Goal: Task Accomplishment & Management: Use online tool/utility

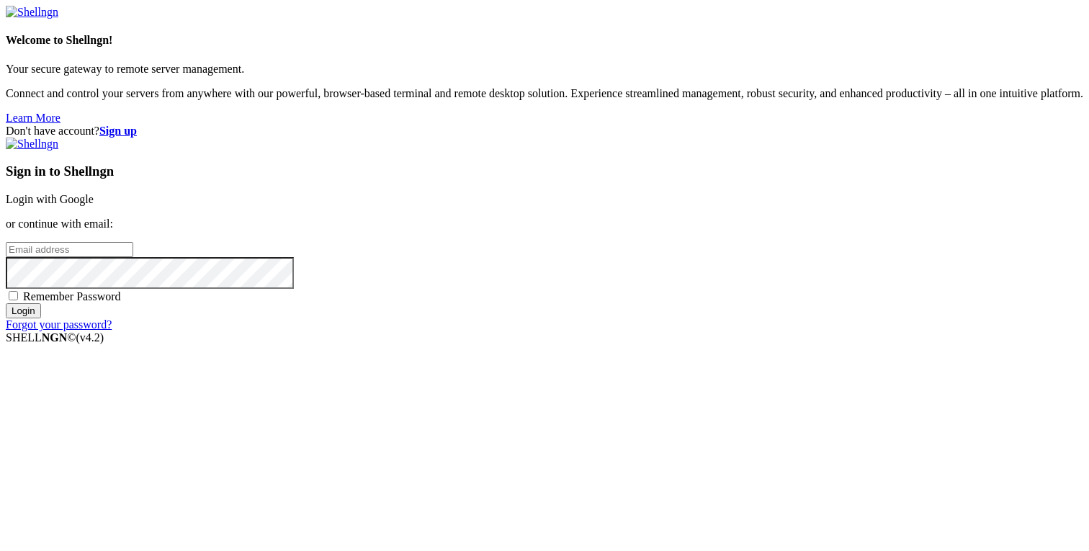
click at [617, 303] on div "Remember Password" at bounding box center [545, 296] width 1078 height 14
click at [121, 303] on span "Remember Password" at bounding box center [72, 296] width 98 height 12
click at [18, 300] on input "Remember Password" at bounding box center [13, 295] width 9 height 9
checkbox input "true"
click at [133, 257] on input "email" at bounding box center [70, 249] width 128 height 15
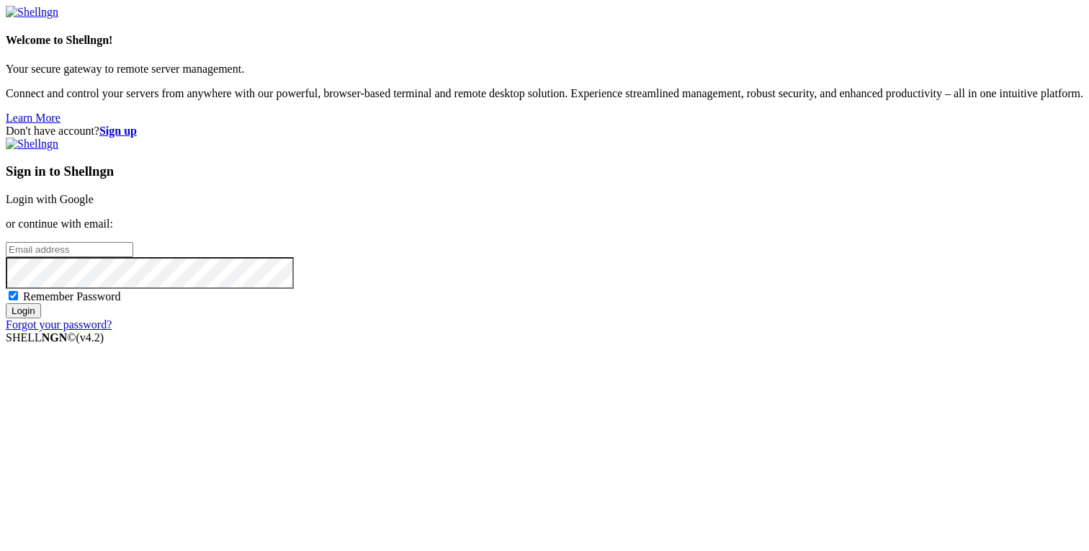
type input "[PERSON_NAME][EMAIL_ADDRESS][DOMAIN_NAME]"
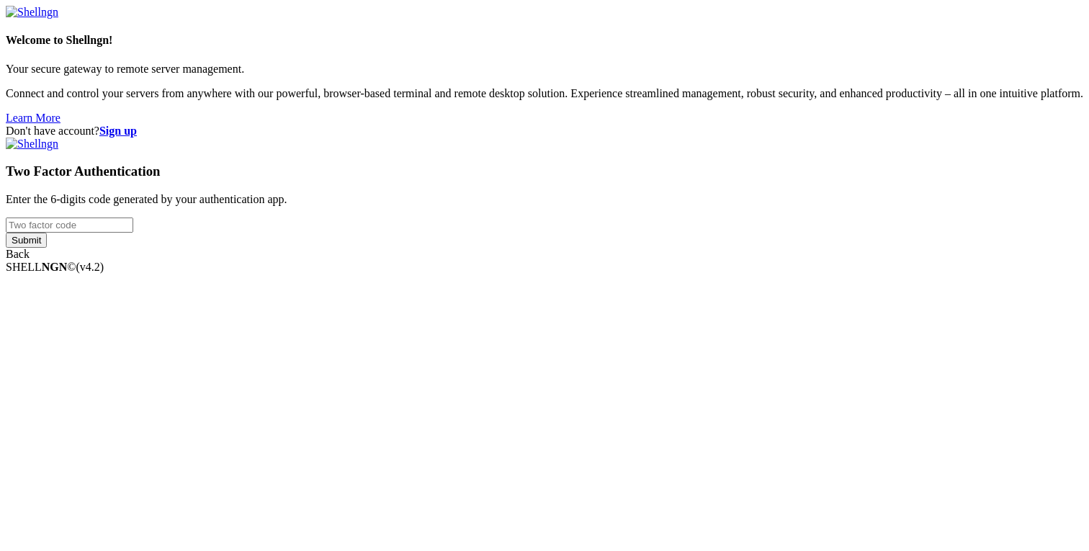
type input "517860"
click at [684, 261] on div "Welcome to Shellngn! Your secure gateway to remote server management. Connect a…" at bounding box center [545, 133] width 1078 height 255
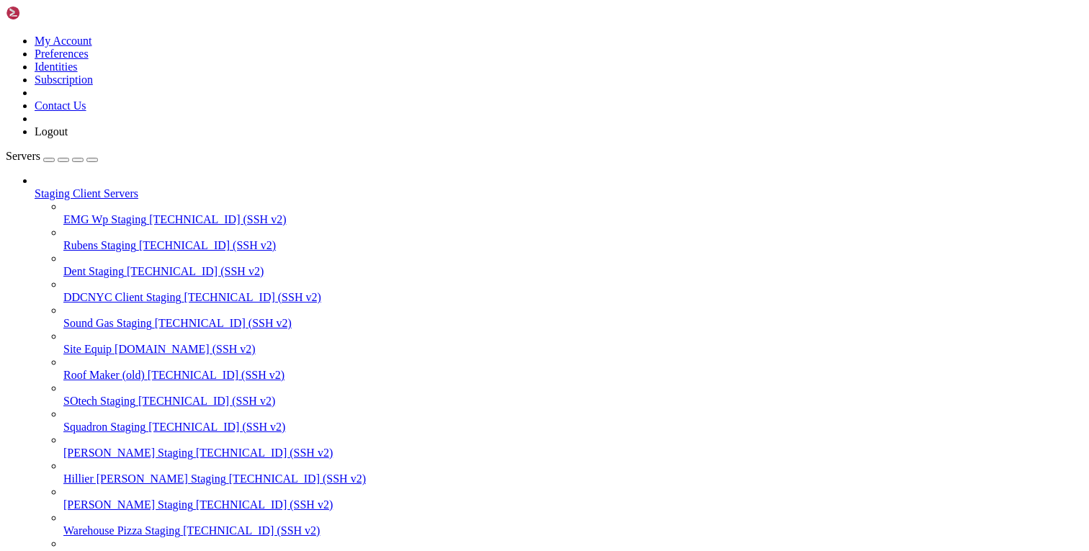
click at [78, 160] on div "button" at bounding box center [78, 160] width 0 height 0
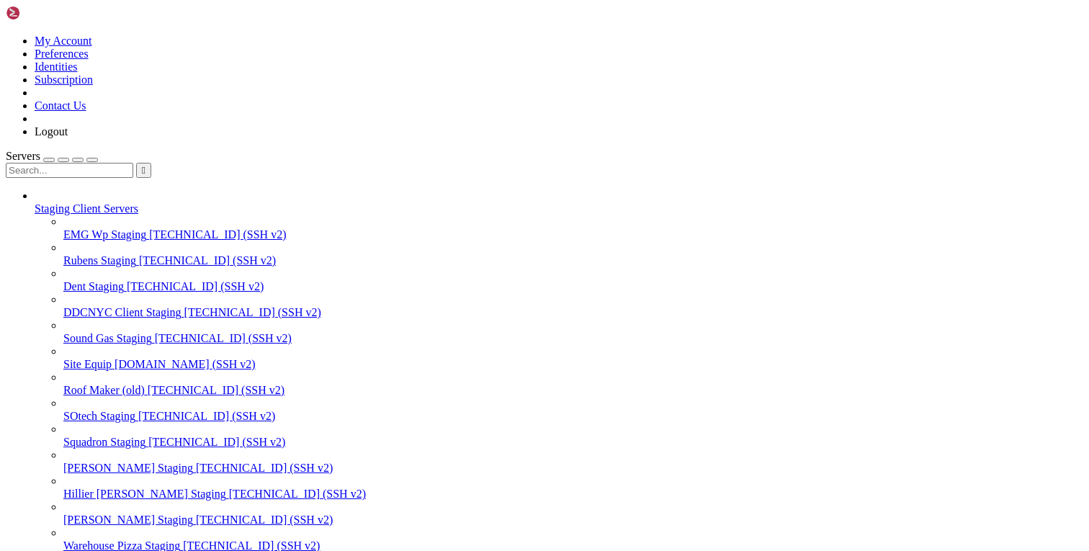
click at [121, 163] on input "text" at bounding box center [70, 170] width 128 height 15
type input "hill"
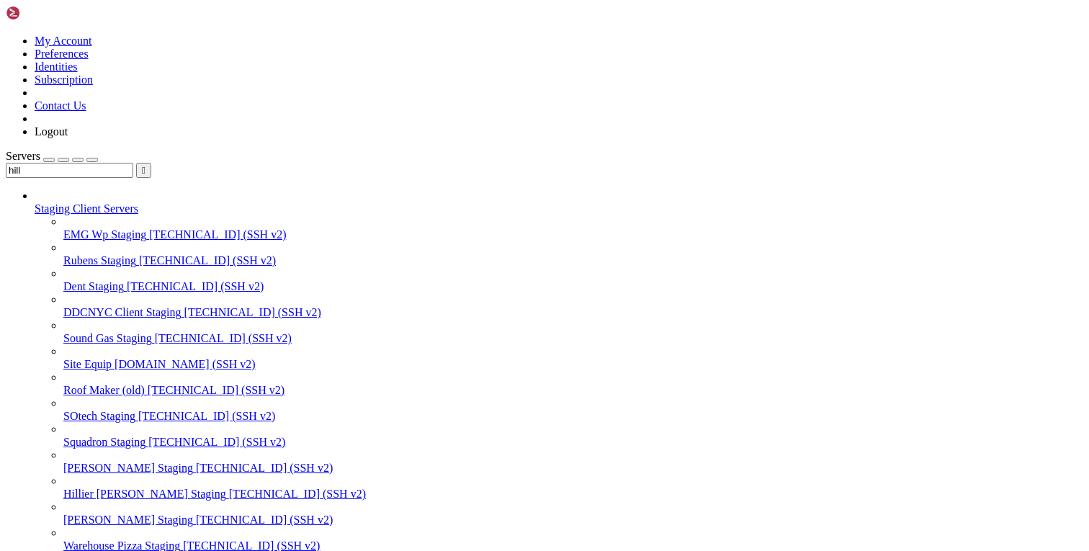
paste input "var/www/html"
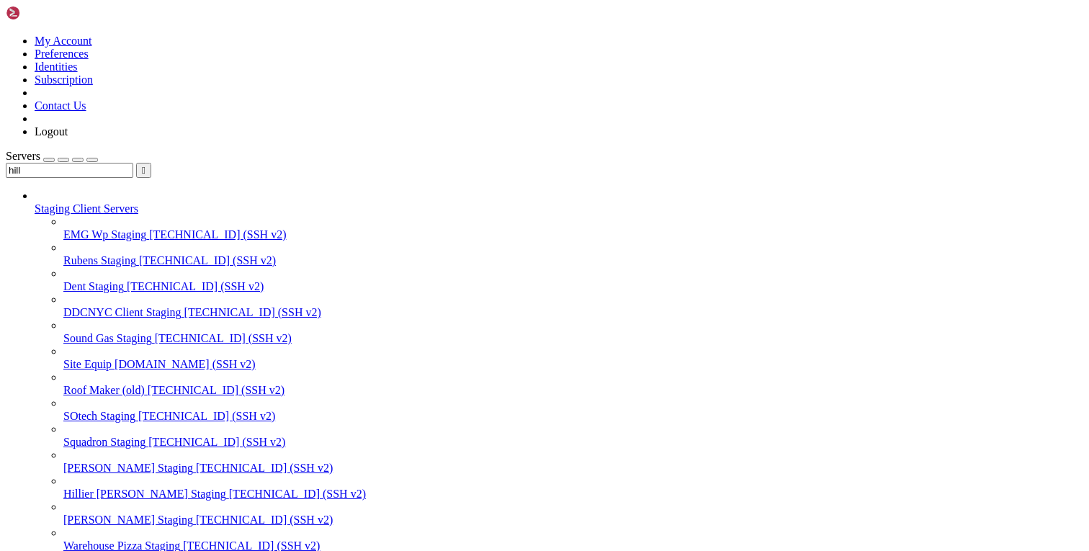
type input "/var/www/html/wp-content/themes/[PERSON_NAME]/resources/views/partials"
type textarea "<?php echo do_shortcode('[contact-form-7 id="25" title="Contact Form"]'); ?>"
